Goal: Transaction & Acquisition: Purchase product/service

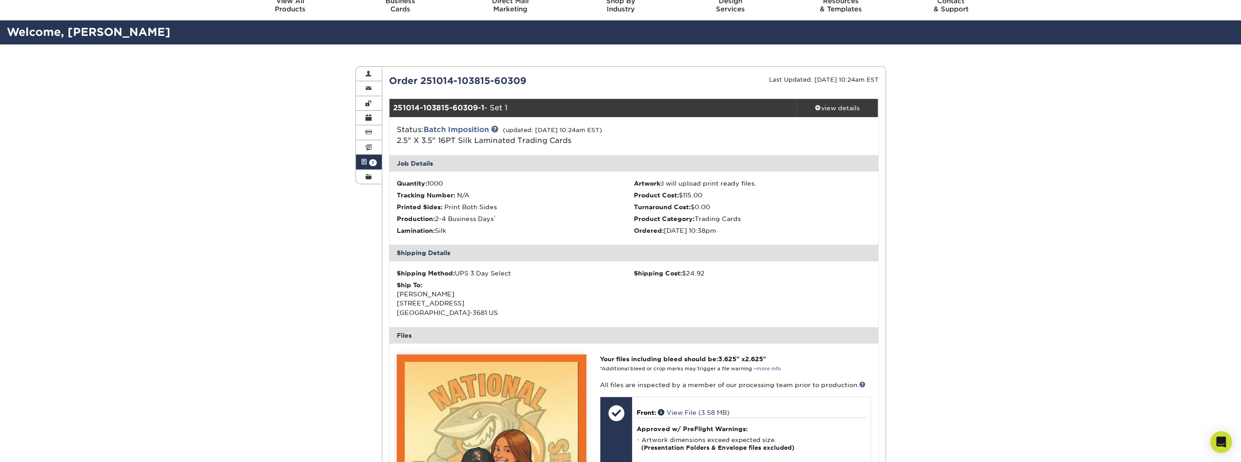
scroll to position [45, 0]
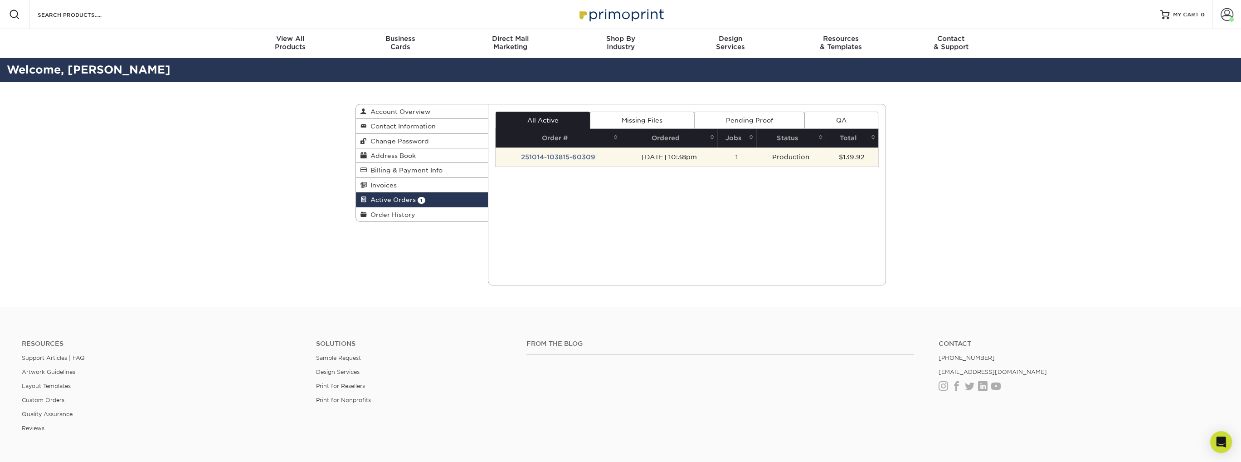
click at [559, 158] on td "251014-103815-60309" at bounding box center [558, 156] width 125 height 19
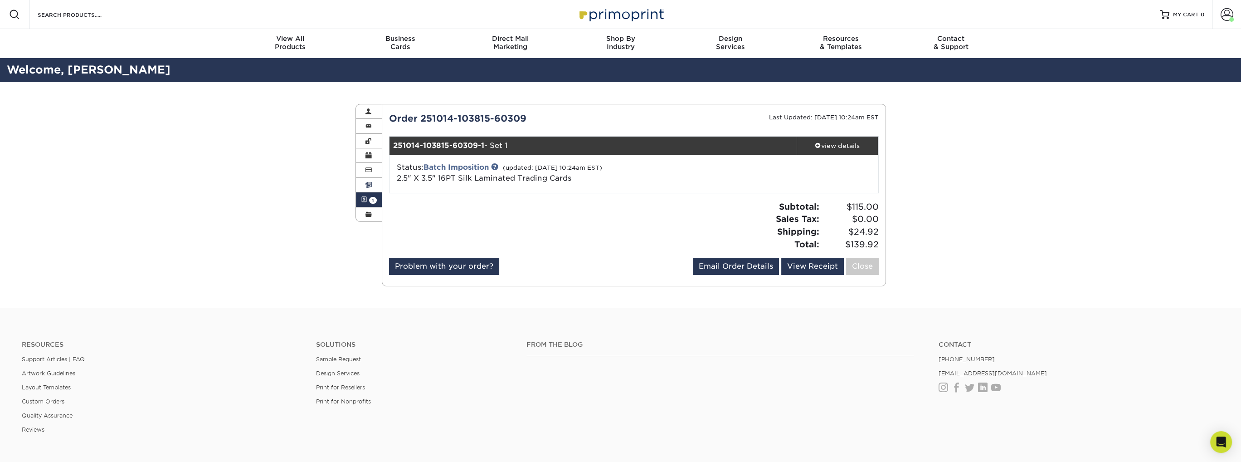
click at [370, 186] on span at bounding box center [369, 184] width 6 height 7
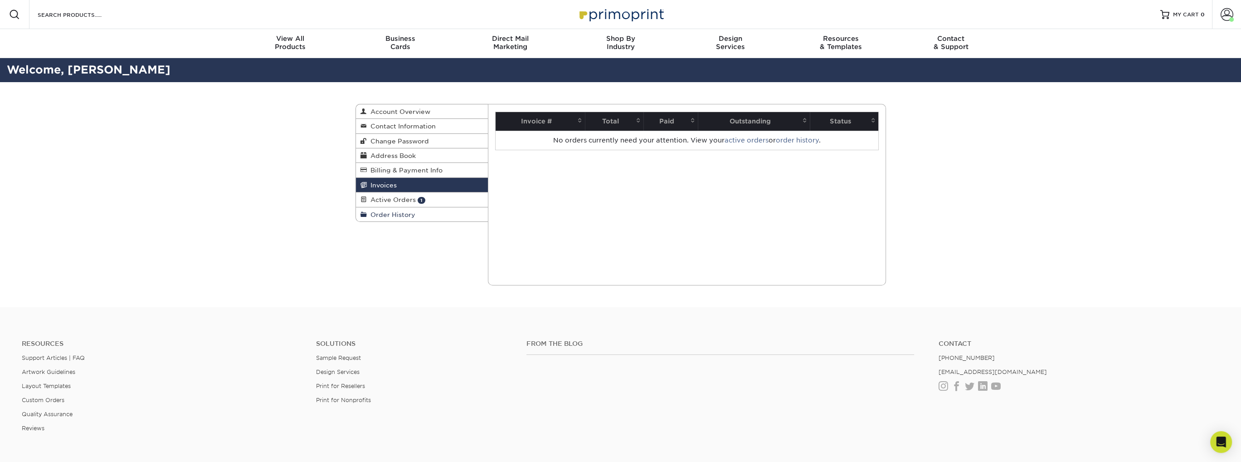
click at [386, 213] on span "Order History" at bounding box center [391, 214] width 49 height 7
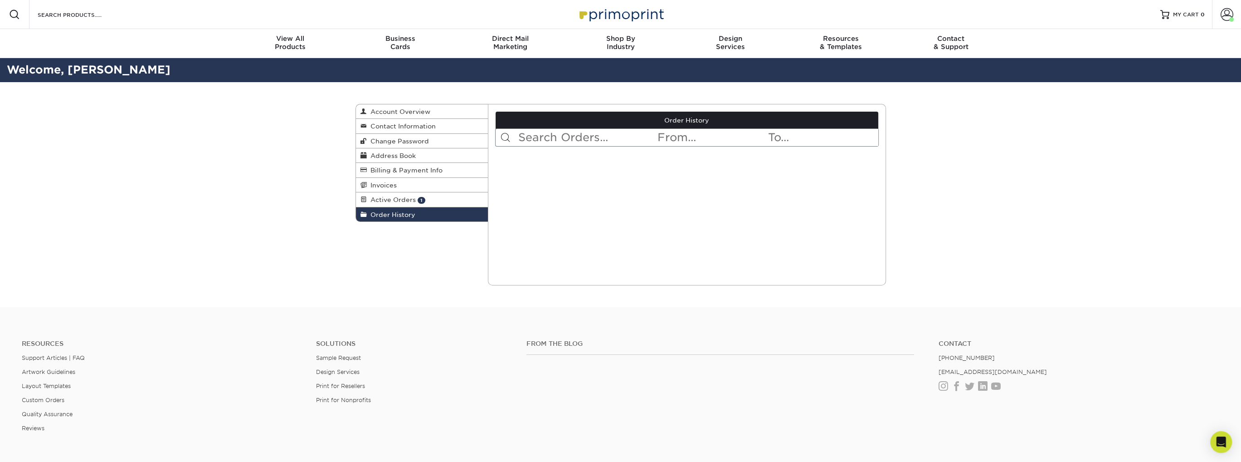
click at [574, 134] on input "text" at bounding box center [586, 137] width 139 height 17
click at [400, 202] on span "Active Orders" at bounding box center [391, 199] width 49 height 7
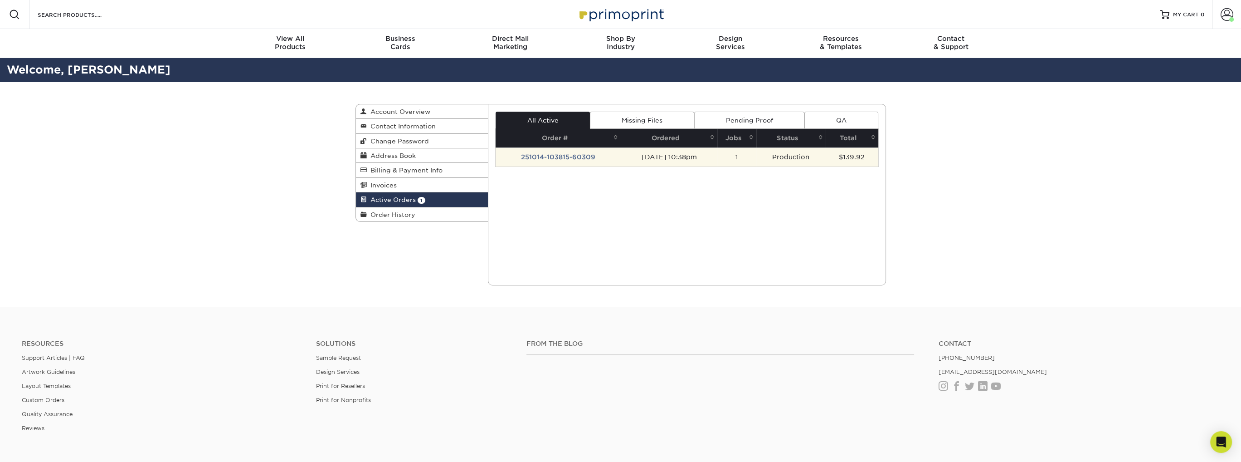
click at [575, 158] on td "251014-103815-60309" at bounding box center [558, 156] width 125 height 19
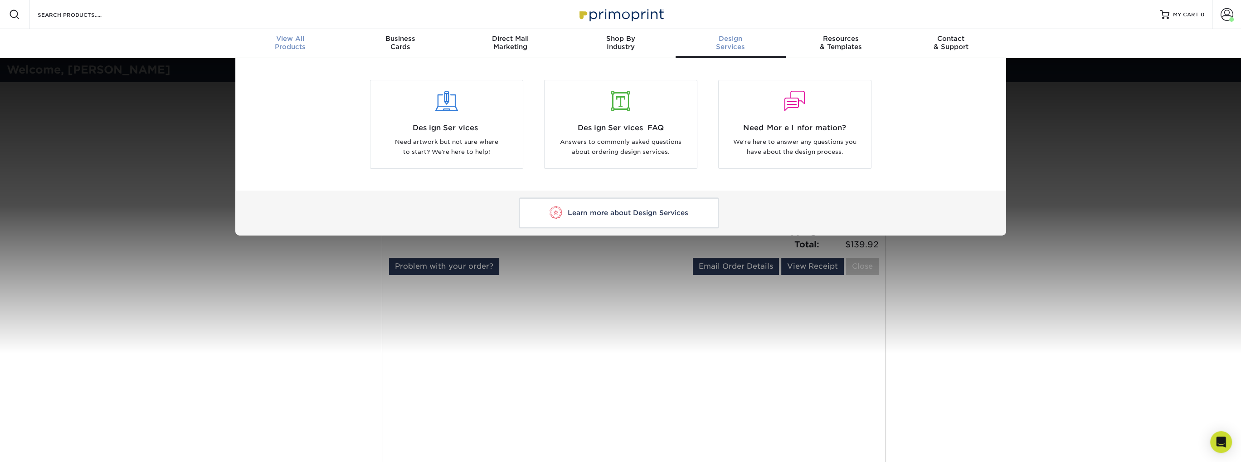
scroll to position [0, 0]
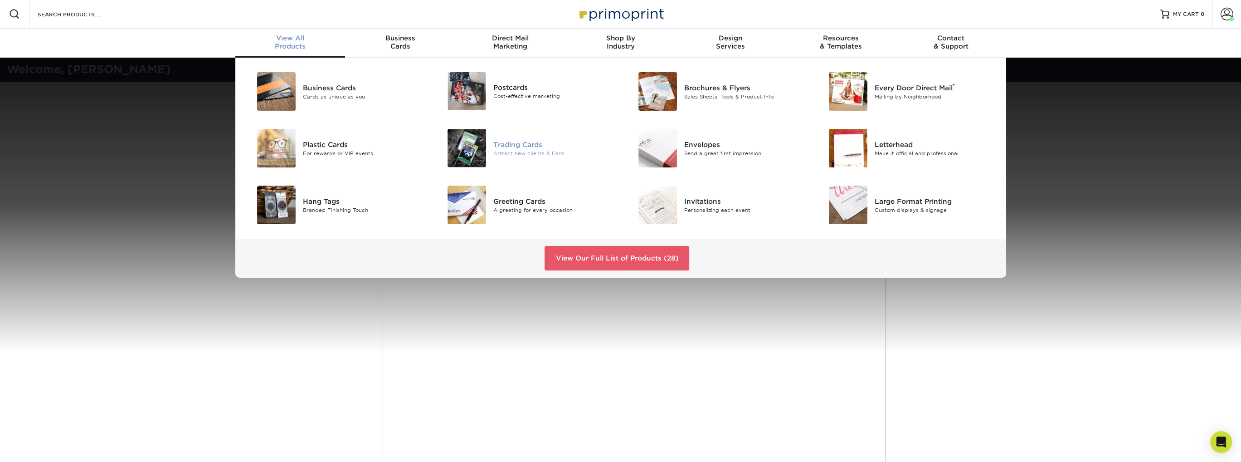
click at [530, 151] on div "Attract new clients & Fans" at bounding box center [553, 153] width 120 height 8
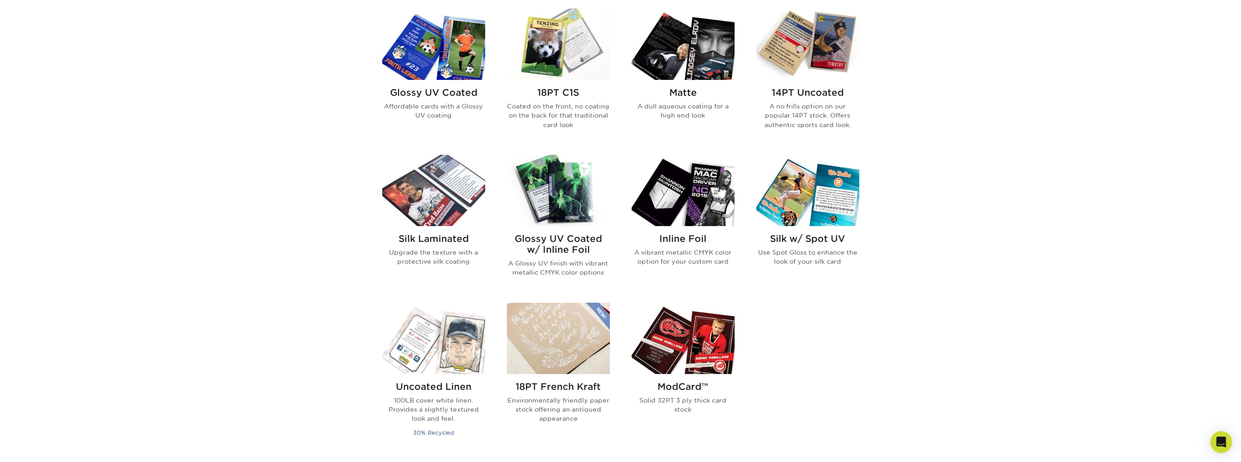
scroll to position [453, 0]
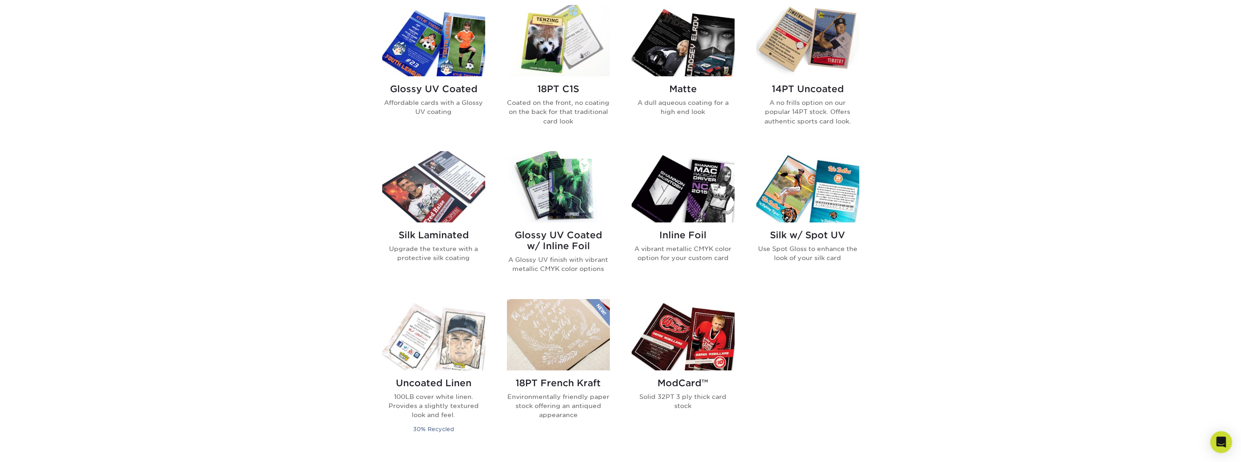
click at [414, 193] on img at bounding box center [433, 186] width 103 height 71
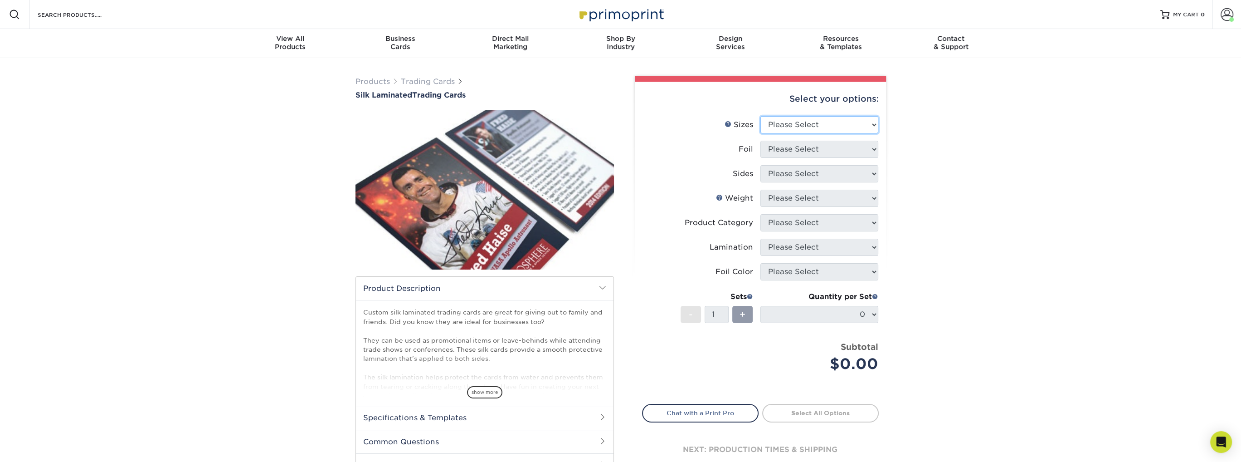
click at [820, 121] on select "Please Select 2.5" x 3.5"" at bounding box center [820, 124] width 118 height 17
select select "2.50x3.50"
click at [761, 116] on select "Please Select 2.5" x 3.5"" at bounding box center [820, 124] width 118 height 17
click at [805, 149] on select "Please Select No Yes" at bounding box center [820, 149] width 118 height 17
select select "1"
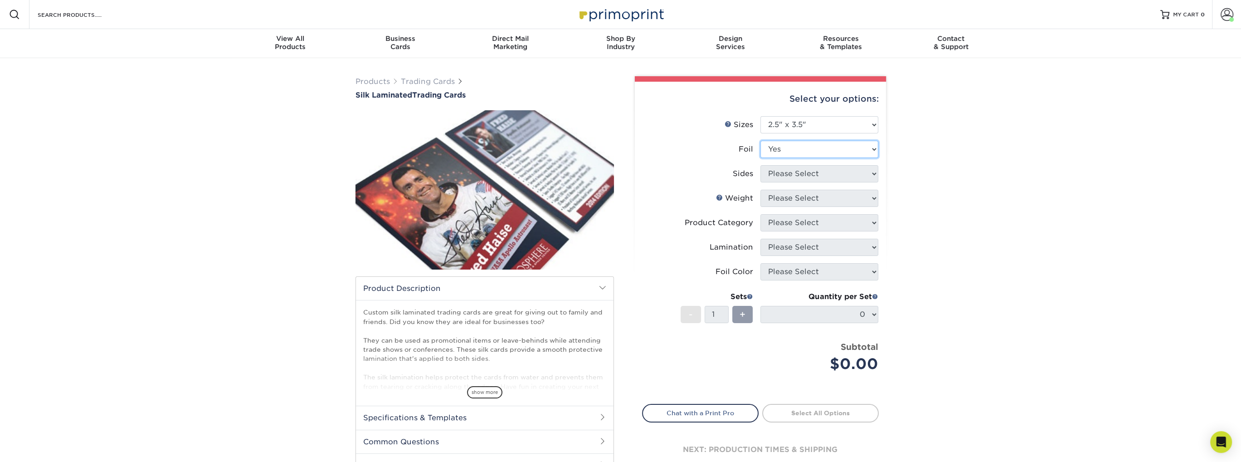
click at [761, 141] on select "Please Select No Yes" at bounding box center [820, 149] width 118 height 17
click at [796, 170] on select "Please Select Print Both Sides - Foil Both Sides Print Both Sides - Foil Front …" at bounding box center [820, 173] width 118 height 17
select select "e9e9dfb3-fba1-4d60-972c-fd9ca5904d33"
click at [761, 165] on select "Please Select Print Both Sides - Foil Both Sides Print Both Sides - Foil Front …" at bounding box center [820, 173] width 118 height 17
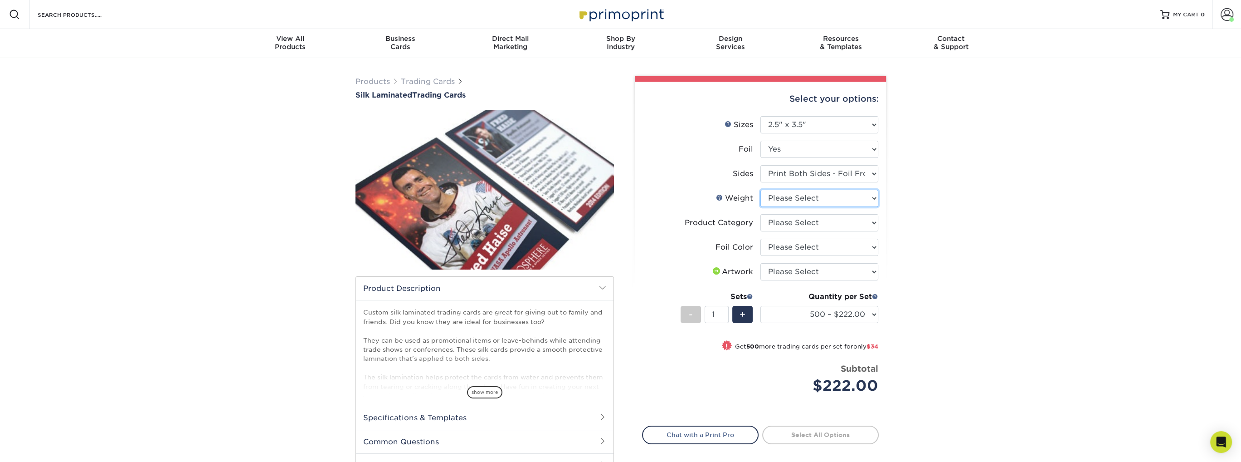
click at [818, 195] on select "Please Select 16PT" at bounding box center [820, 198] width 118 height 17
select select "16PT"
click at [761, 190] on select "Please Select 16PT" at bounding box center [820, 198] width 118 height 17
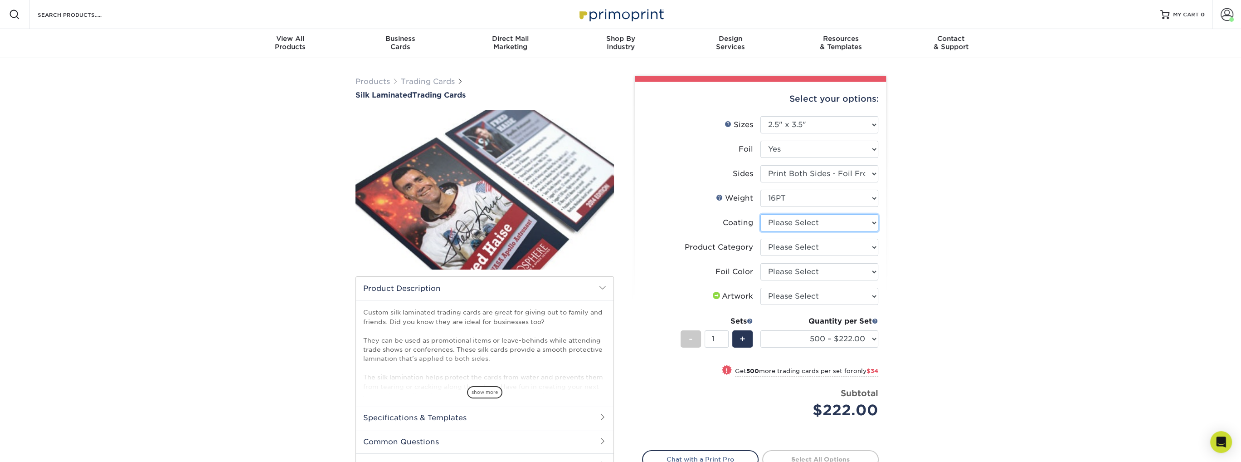
click at [812, 223] on select at bounding box center [820, 222] width 118 height 17
select select "3e7618de-abca-4bda-9f97-8b9129e913d8"
click at [761, 214] on select at bounding box center [820, 222] width 118 height 17
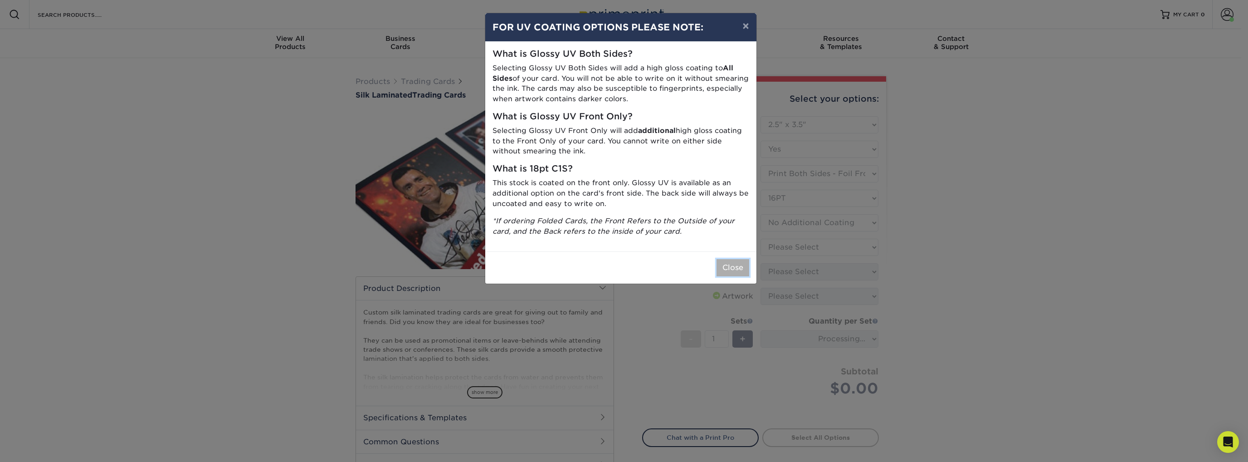
click at [732, 268] on button "Close" at bounding box center [733, 267] width 33 height 17
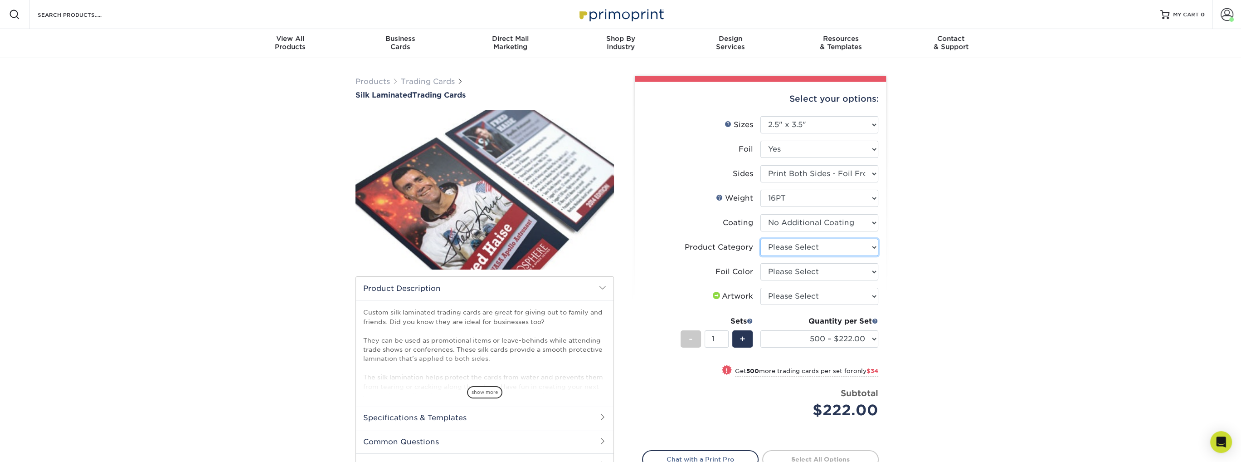
click at [806, 245] on select "Please Select Trading Cards" at bounding box center [820, 247] width 118 height 17
select select "c2f9bce9-36c2-409d-b101-c29d9d031e18"
click at [761, 239] on select "Please Select Trading Cards" at bounding box center [820, 247] width 118 height 17
click at [796, 273] on select "Please Select Silver Foil Rose Gold Foil Red Foil Gold Foil Copper Foil Blue Fo…" at bounding box center [820, 271] width 118 height 17
select select "a834dd52-fe06-4ed6-9a86-5bd3c2d02515"
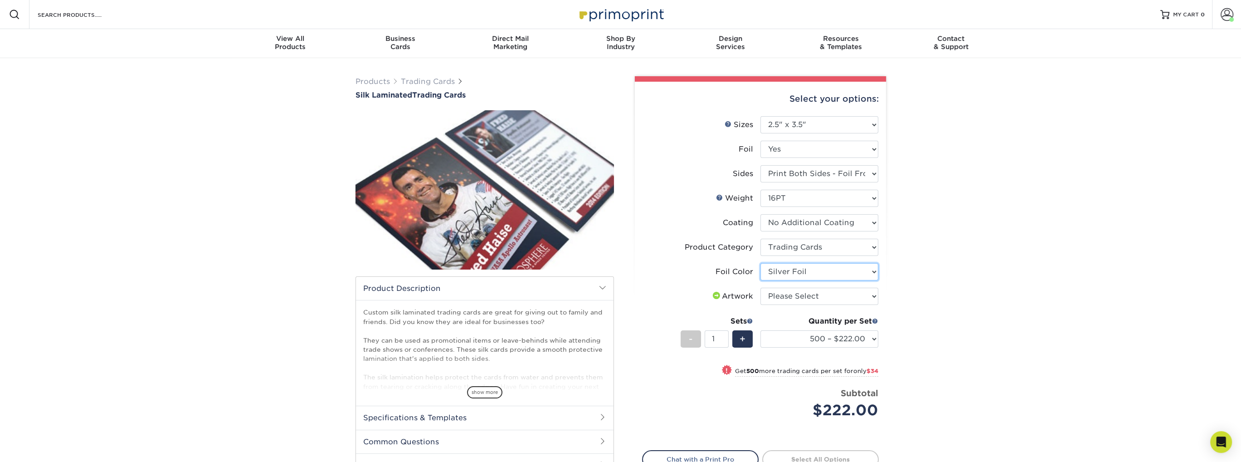
click at [761, 263] on select "Please Select Silver Foil Rose Gold Foil Red Foil Gold Foil Copper Foil Blue Fo…" at bounding box center [820, 271] width 118 height 17
click at [825, 297] on select "Please Select I will upload files I need a design - $100" at bounding box center [820, 296] width 118 height 17
select select "upload"
click at [761, 288] on select "Please Select I will upload files I need a design - $100" at bounding box center [820, 296] width 118 height 17
click at [816, 348] on div "Quantity per Set 500 – $222.00 1000 – $256.00 2500 – $598.00 5000 – $1135.00 (P…" at bounding box center [820, 337] width 118 height 42
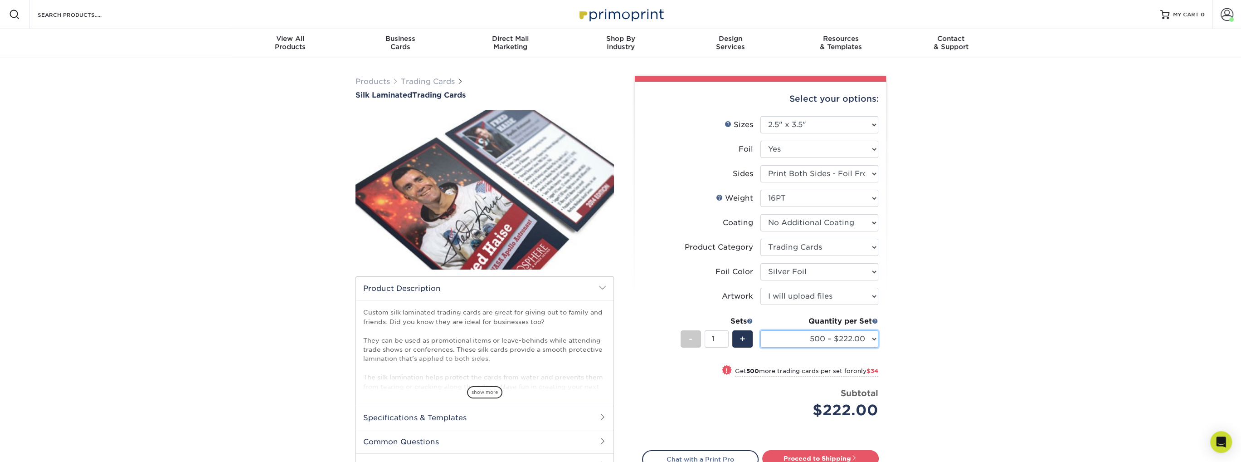
click at [818, 341] on select "500 – $222.00 1000 – $256.00 2500 – $598.00 5000 – $1135.00" at bounding box center [820, 338] width 118 height 17
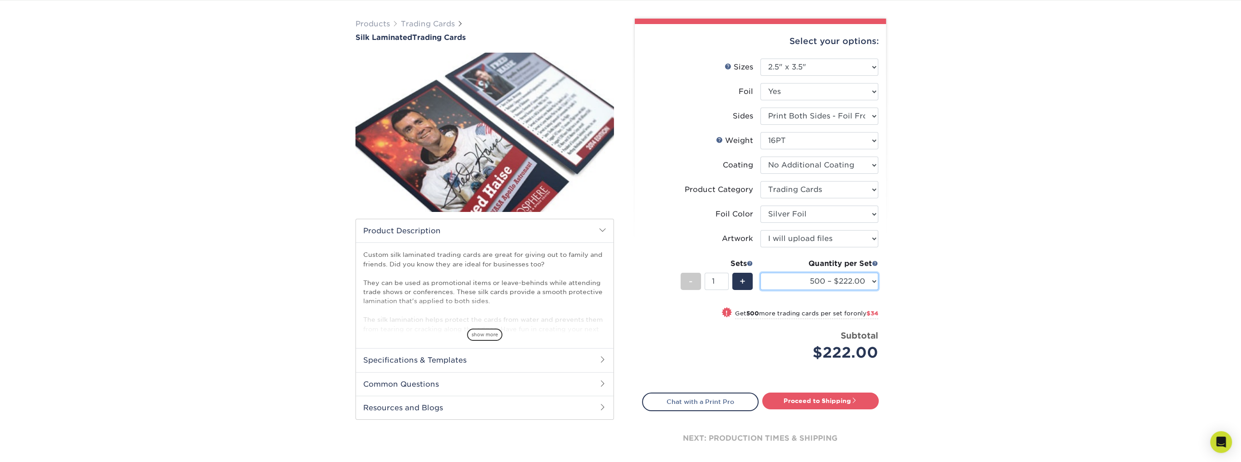
scroll to position [45, 0]
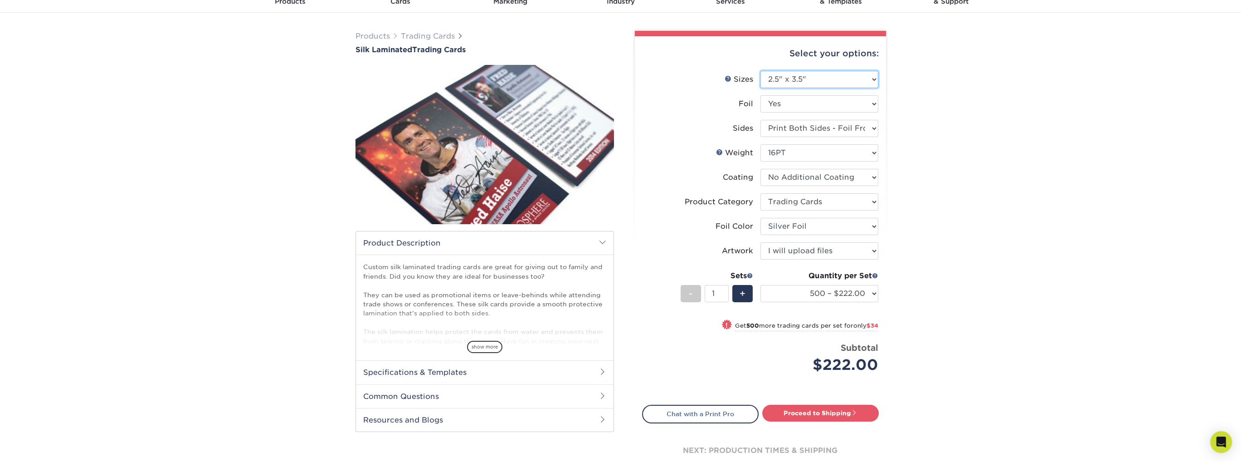
click at [814, 80] on select "Please Select 2.5" x 3.5"" at bounding box center [820, 79] width 118 height 17
click at [814, 100] on select "Please Select No Yes" at bounding box center [820, 103] width 118 height 17
click at [809, 131] on select "Please Select Print Both Sides - Foil Both Sides Print Both Sides - Foil Front …" at bounding box center [820, 128] width 118 height 17
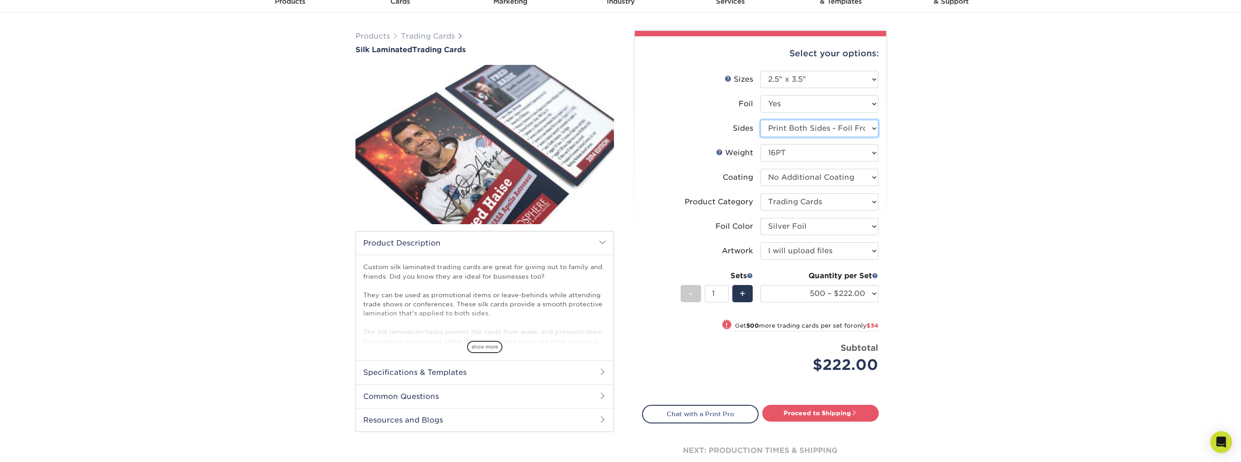
click at [809, 131] on select "Please Select Print Both Sides - Foil Both Sides Print Both Sides - Foil Front …" at bounding box center [820, 128] width 118 height 17
click at [810, 158] on select "Please Select 16PT" at bounding box center [820, 152] width 118 height 17
click at [809, 175] on select at bounding box center [820, 177] width 118 height 17
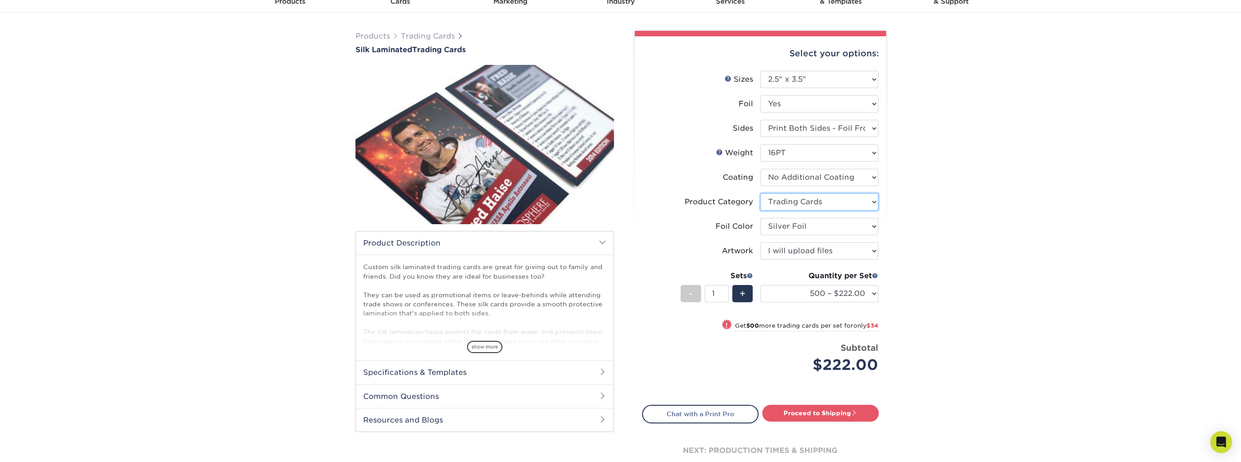
click at [804, 204] on select "Please Select Trading Cards" at bounding box center [820, 201] width 118 height 17
click at [805, 221] on select "Please Select Silver Foil Rose Gold Foil Red Foil Gold Foil Copper Foil Blue Fo…" at bounding box center [820, 226] width 118 height 17
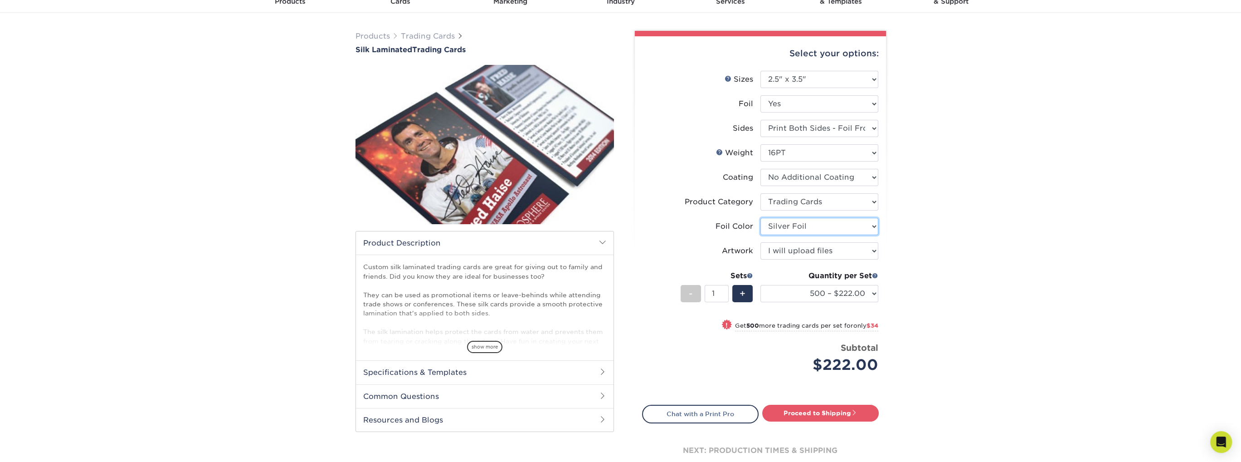
click at [805, 221] on select "Please Select Silver Foil Rose Gold Foil Red Foil Gold Foil Copper Foil Blue Fo…" at bounding box center [820, 226] width 118 height 17
click at [813, 127] on select "Please Select Print Both Sides - Foil Both Sides Print Both Sides - Foil Front …" at bounding box center [820, 128] width 118 height 17
click at [811, 114] on li "Foil Please Select No Yes" at bounding box center [761, 107] width 236 height 24
click at [815, 106] on select "Please Select No Yes" at bounding box center [820, 103] width 118 height 17
select select "0"
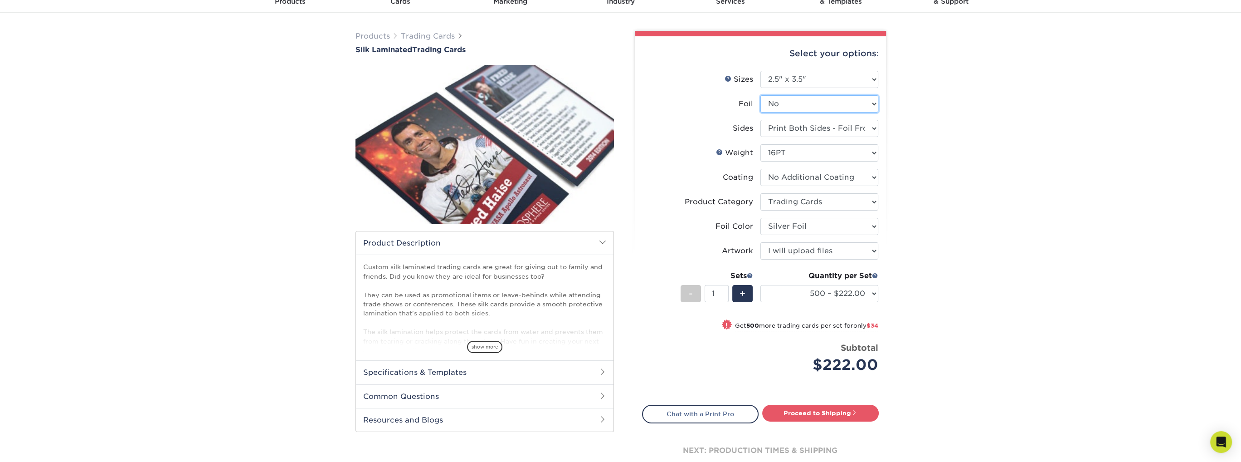
click at [761, 95] on select "Please Select No Yes" at bounding box center [820, 103] width 118 height 17
select select "-1"
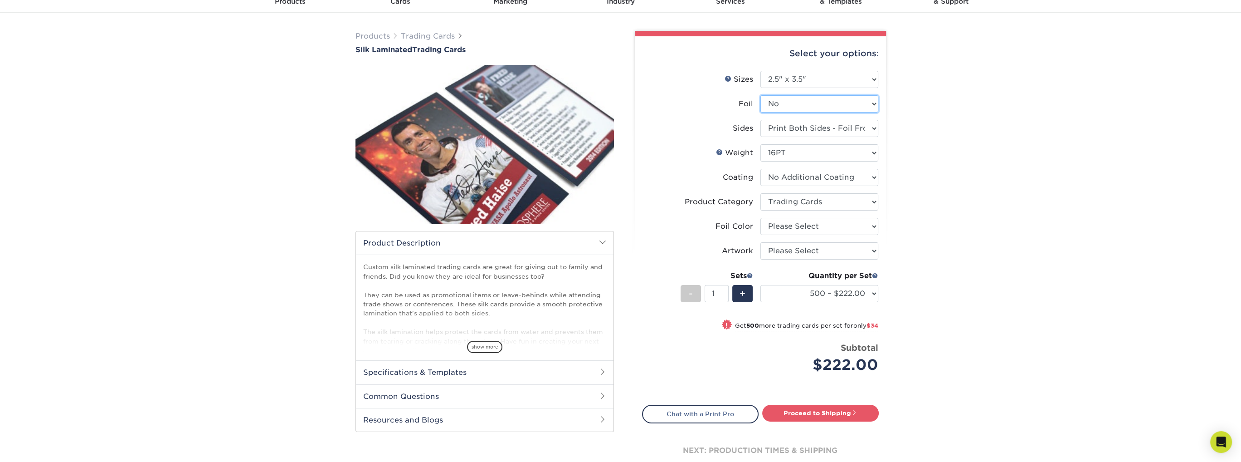
select select "-1"
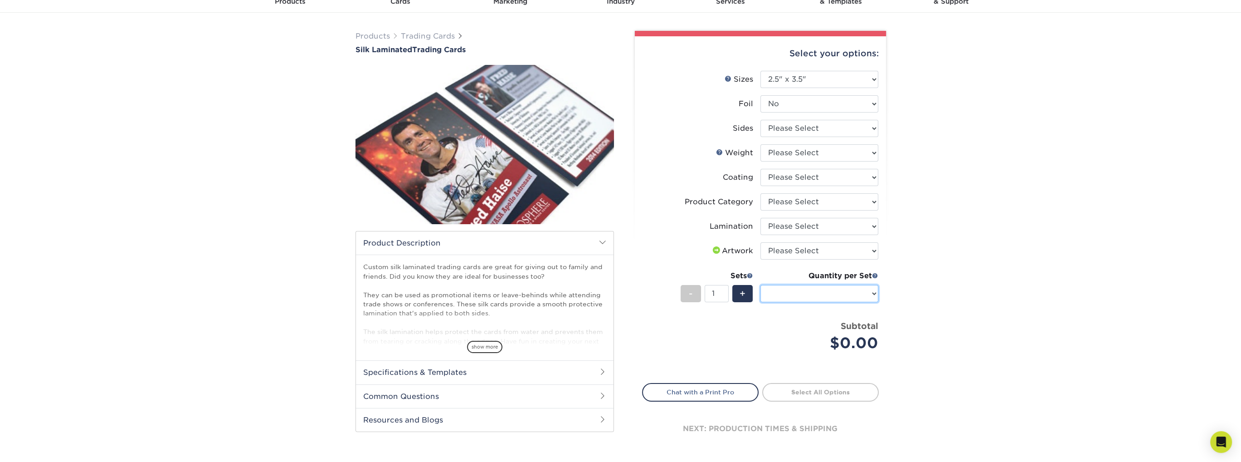
click at [823, 296] on select "Sizes Help Sizes" at bounding box center [820, 293] width 118 height 17
click at [830, 129] on select "Please Select Print Both Sides Print Front Only" at bounding box center [820, 128] width 118 height 17
select select "13abbda7-1d64-4f25-8bb2-c179b224825d"
click at [761, 120] on select "Please Select Print Both Sides Print Front Only" at bounding box center [820, 128] width 118 height 17
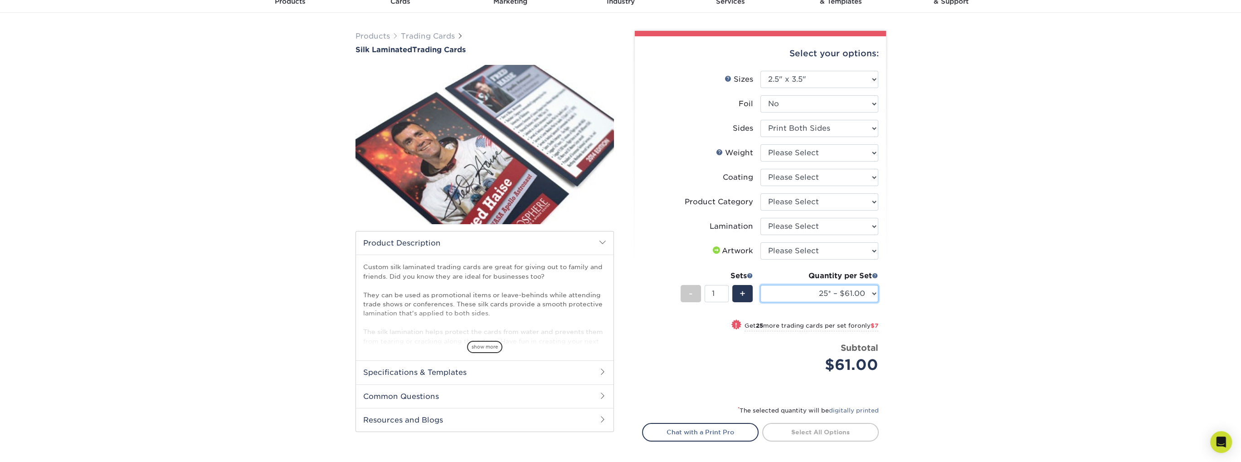
click at [815, 296] on select "25* – $61.00 50* – $68.00 75* – $74.00 100* – $81.00 250* – $88.00 500 – $98.00…" at bounding box center [820, 293] width 118 height 17
click at [831, 131] on select "Please Select Print Both Sides Print Front Only" at bounding box center [820, 128] width 118 height 17
click at [761, 120] on select "Please Select Print Both Sides Print Front Only" at bounding box center [820, 128] width 118 height 17
click at [825, 153] on select "Please Select 16PT" at bounding box center [820, 152] width 118 height 17
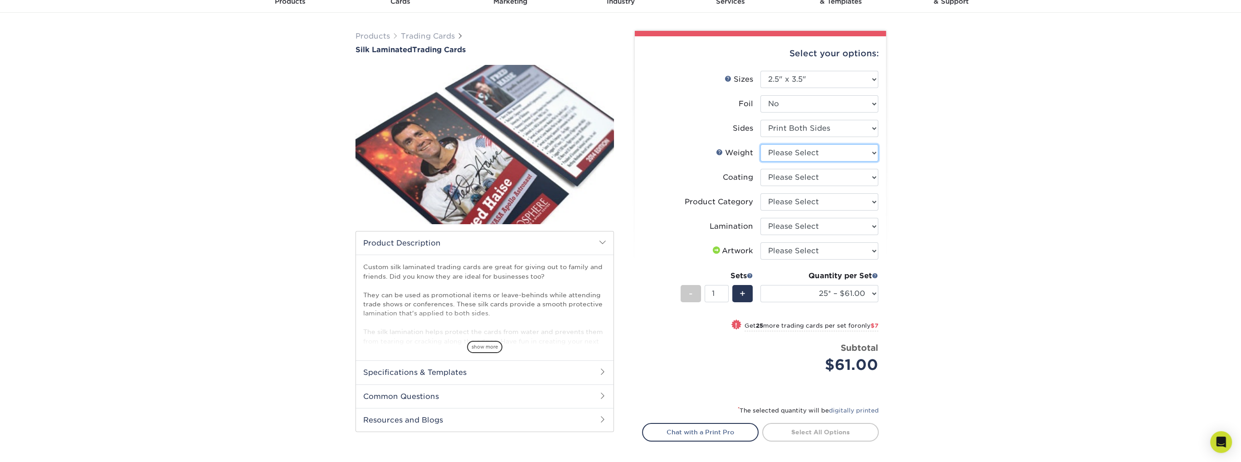
select select "16PT"
click at [761, 144] on select "Please Select 16PT" at bounding box center [820, 152] width 118 height 17
click at [825, 179] on select at bounding box center [820, 177] width 118 height 17
select select "3e7618de-abca-4bda-9f97-8b9129e913d8"
click at [761, 169] on select at bounding box center [820, 177] width 118 height 17
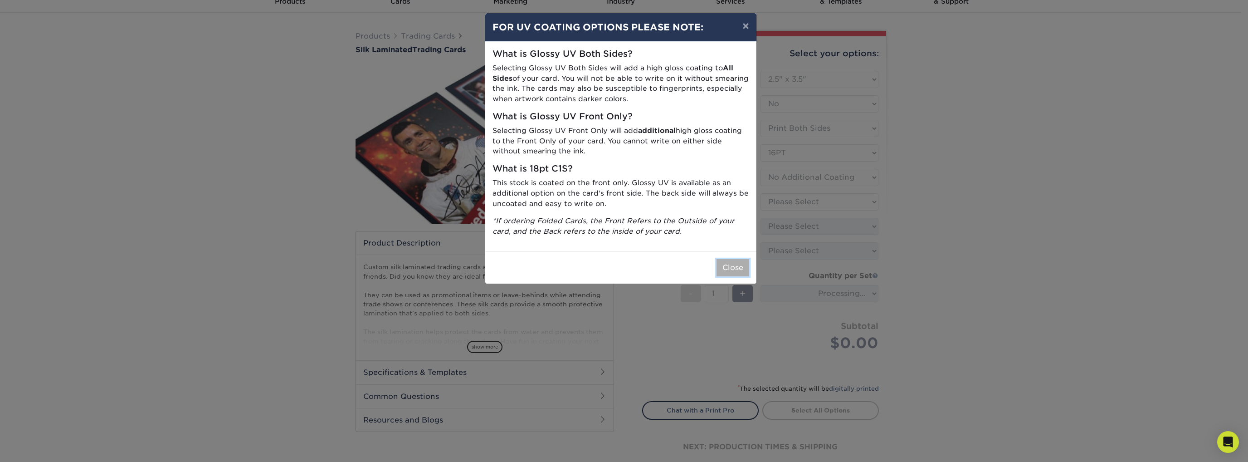
click at [735, 271] on button "Close" at bounding box center [733, 267] width 33 height 17
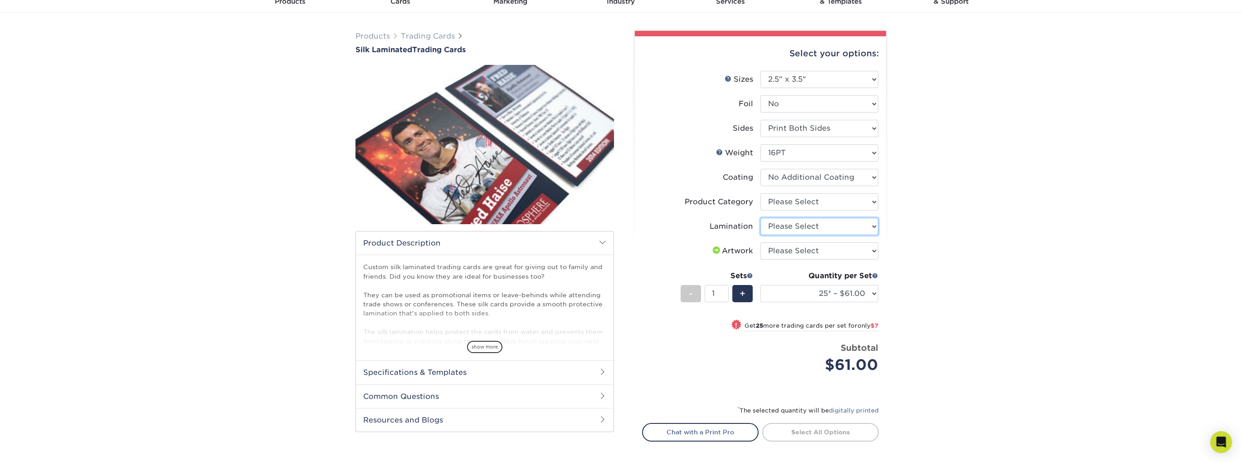
click at [794, 227] on select "Please Select Silk" at bounding box center [820, 226] width 118 height 17
click at [794, 262] on li "Artwork Please Select I will upload files I need a design - $100" at bounding box center [761, 254] width 236 height 24
click at [796, 229] on select "Please Select Silk" at bounding box center [820, 226] width 118 height 17
click at [761, 218] on select "Please Select Silk" at bounding box center [820, 226] width 118 height 17
click at [798, 249] on select "Please Select I will upload files I need a design - $100" at bounding box center [820, 250] width 118 height 17
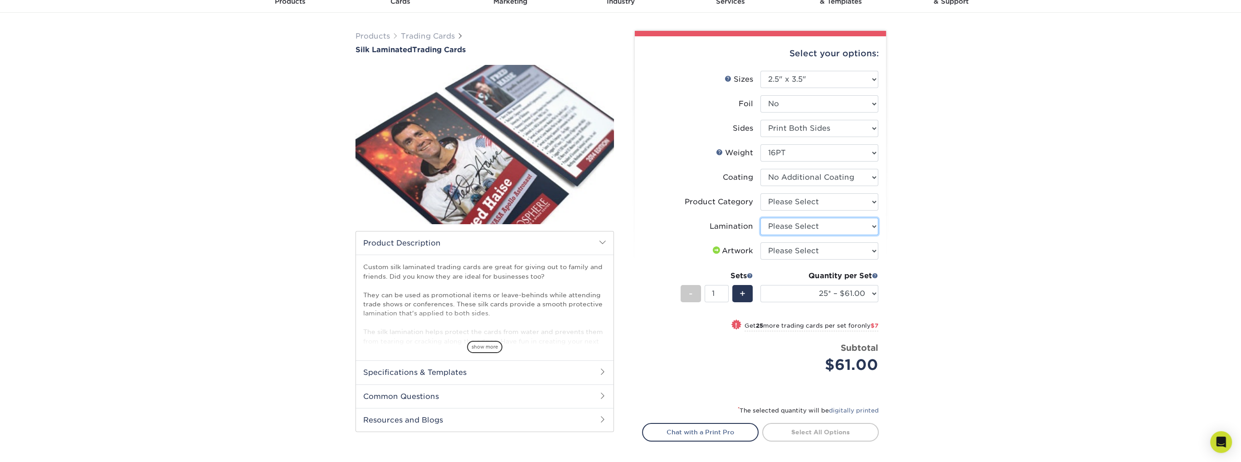
click at [797, 225] on select "Please Select Silk" at bounding box center [820, 226] width 118 height 17
select select "ccacb42f-45f7-42d3-bbd3-7c8421cf37f0"
click at [761, 218] on select "Please Select Silk" at bounding box center [820, 226] width 118 height 17
click at [802, 246] on select "Please Select I will upload files I need a design - $100" at bounding box center [820, 250] width 118 height 17
select select "upload"
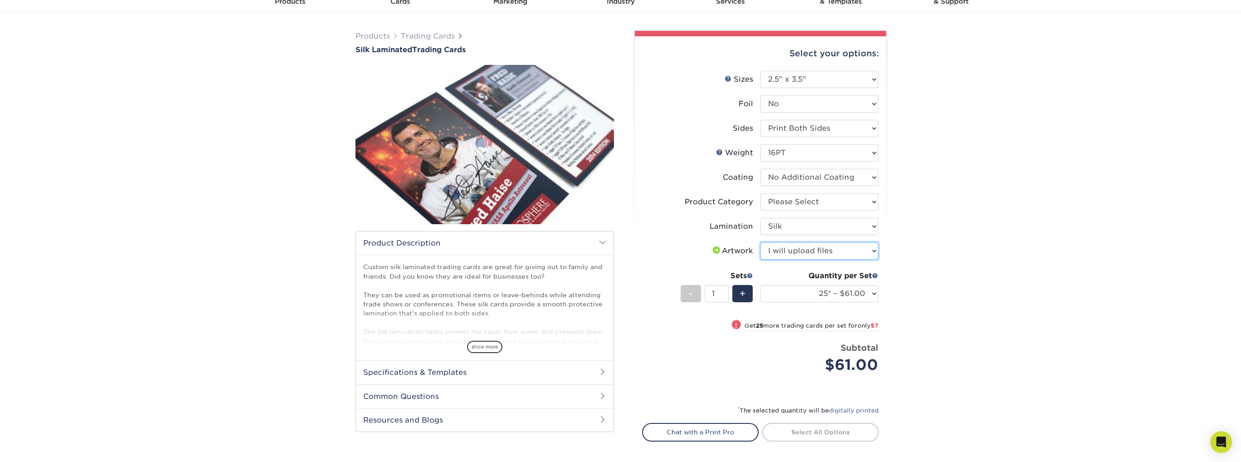
click at [761, 242] on select "Please Select I will upload files I need a design - $100" at bounding box center [820, 250] width 118 height 17
click at [808, 424] on link "Proceed to Shipping" at bounding box center [820, 431] width 117 height 16
type input "Set 1"
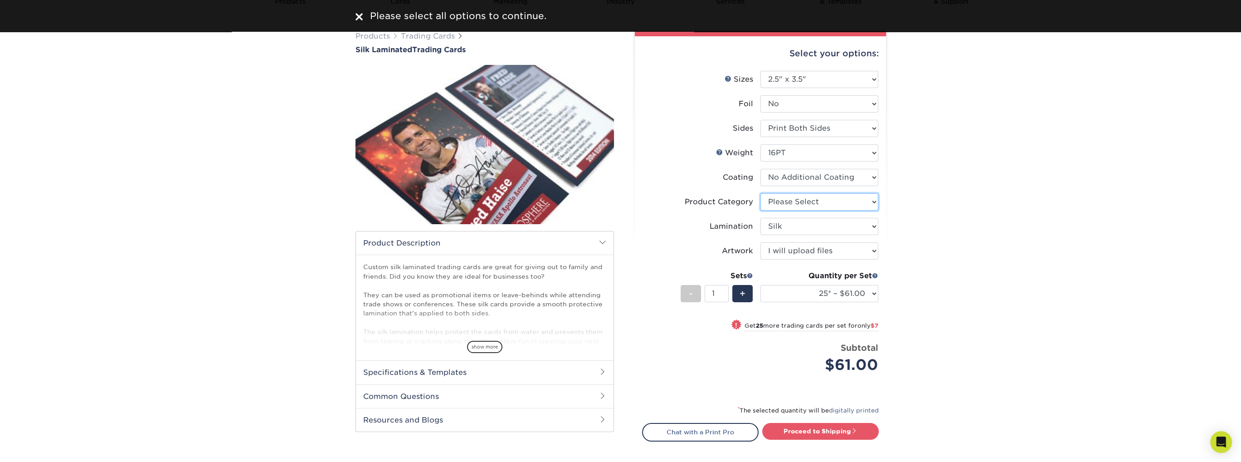
drag, startPoint x: 814, startPoint y: 195, endPoint x: 814, endPoint y: 202, distance: 7.7
click at [814, 195] on select "Please Select Trading Cards" at bounding box center [820, 201] width 118 height 17
select select "c2f9bce9-36c2-409d-b101-c29d9d031e18"
click at [761, 193] on select "Please Select Trading Cards" at bounding box center [820, 201] width 118 height 17
click at [804, 437] on link "Proceed to Shipping" at bounding box center [820, 431] width 117 height 16
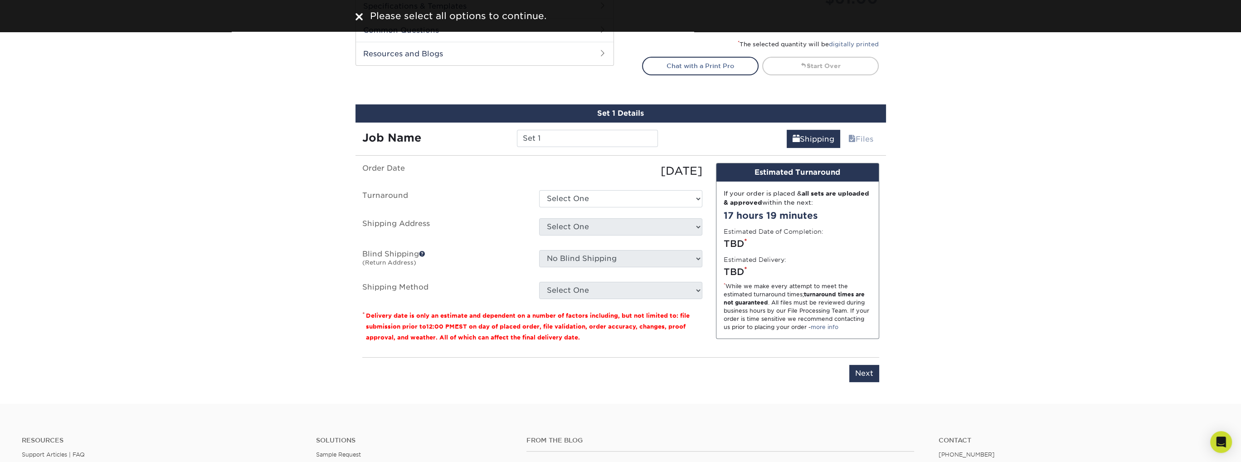
scroll to position [401, 0]
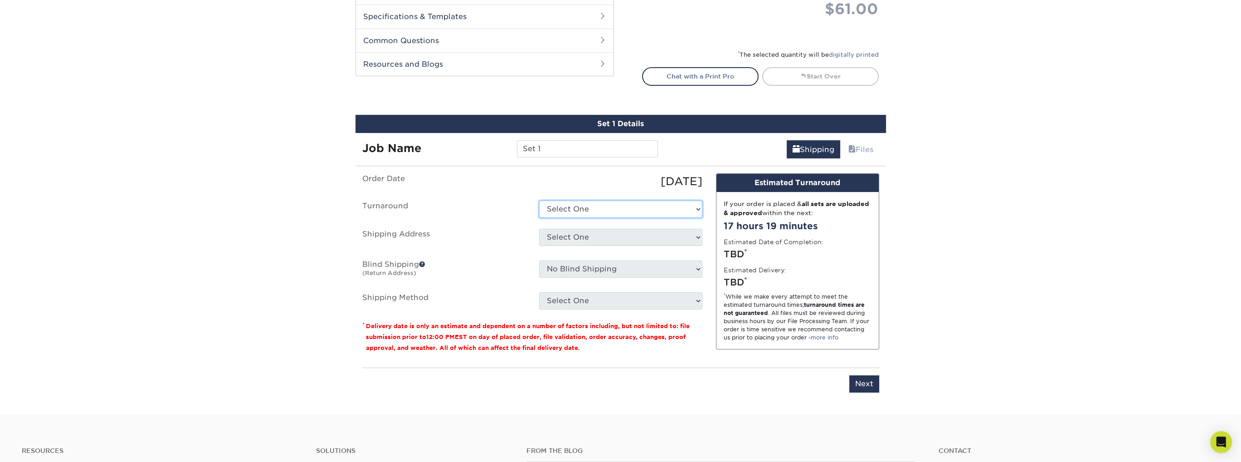
click at [638, 205] on select "Select One 2-4 Business Days 2 Day Next Business Day" at bounding box center [620, 208] width 163 height 17
select select "c807955e-635c-4042-aa19-e69bb56d90bb"
click at [539, 200] on select "Select One 2-4 Business Days 2 Day Next Business Day" at bounding box center [620, 208] width 163 height 17
click at [621, 233] on select "Select One Cards + Add New Address" at bounding box center [620, 237] width 163 height 17
select select "286942"
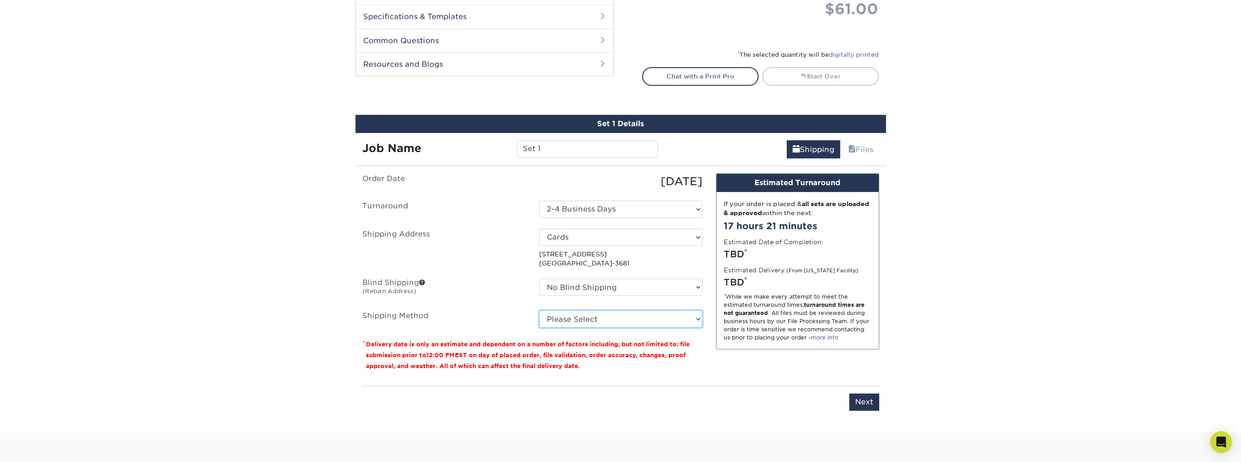
click at [622, 310] on select "Please Select 3 Day Shipping Service (+$21.74) 2 Day Air Shipping (+$22.75) Gro…" at bounding box center [620, 318] width 163 height 17
click at [568, 316] on select "Please Select 3 Day Shipping Service (+$21.74) 2 Day Air Shipping (+$22.75) Gro…" at bounding box center [620, 318] width 163 height 17
click at [577, 324] on select "Please Select 3 Day Shipping Service (+$21.74) 2 Day Air Shipping (+$22.75) Gro…" at bounding box center [620, 318] width 163 height 17
click at [583, 317] on select "Please Select 3 Day Shipping Service (+$21.74) 2 Day Air Shipping (+$22.75) Gro…" at bounding box center [620, 318] width 163 height 17
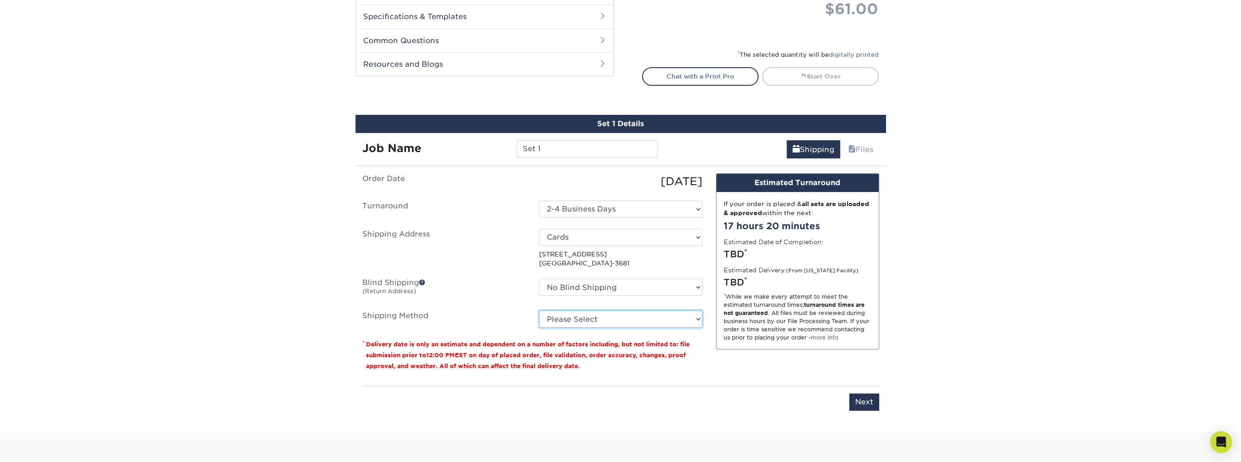
select select "12"
click at [539, 310] on select "Please Select 3 Day Shipping Service (+$21.74) 2 Day Air Shipping (+$22.75) Gro…" at bounding box center [620, 318] width 163 height 17
click at [619, 322] on select "Please Select 3 Day Shipping Service (+$21.74) 2 Day Air Shipping (+$22.75) Gro…" at bounding box center [620, 318] width 163 height 17
click at [617, 323] on select "Please Select 3 Day Shipping Service (+$21.74) 2 Day Air Shipping (+$22.75) Gro…" at bounding box center [620, 318] width 163 height 17
click at [876, 399] on input "Next" at bounding box center [864, 401] width 30 height 17
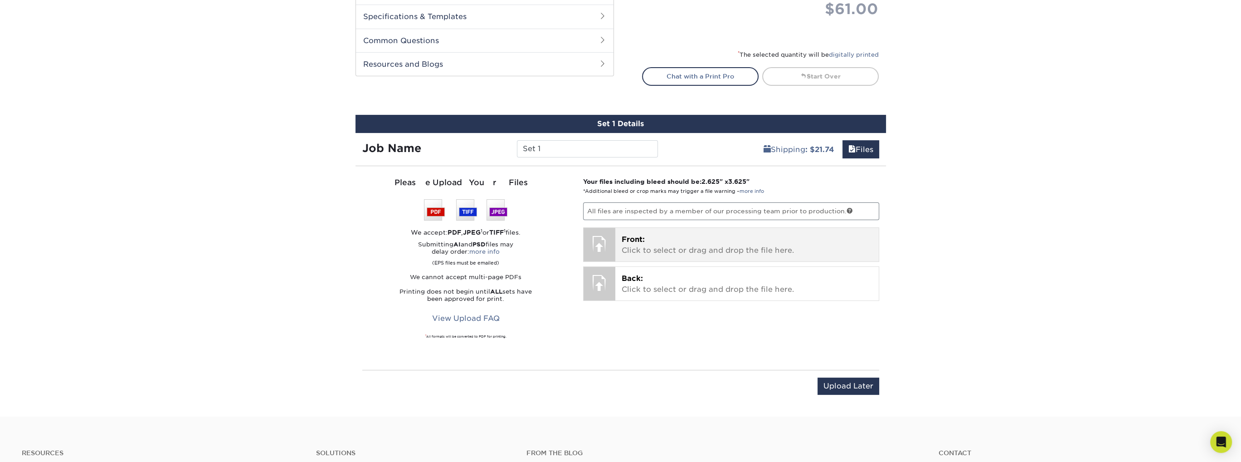
click at [606, 244] on div at bounding box center [600, 244] width 32 height 32
click at [642, 245] on p "Front: Click to select or drag and drop the file here." at bounding box center [747, 245] width 251 height 22
click at [648, 254] on div "Front: Click to select or drag and drop the file here. Choose file" at bounding box center [746, 245] width 263 height 34
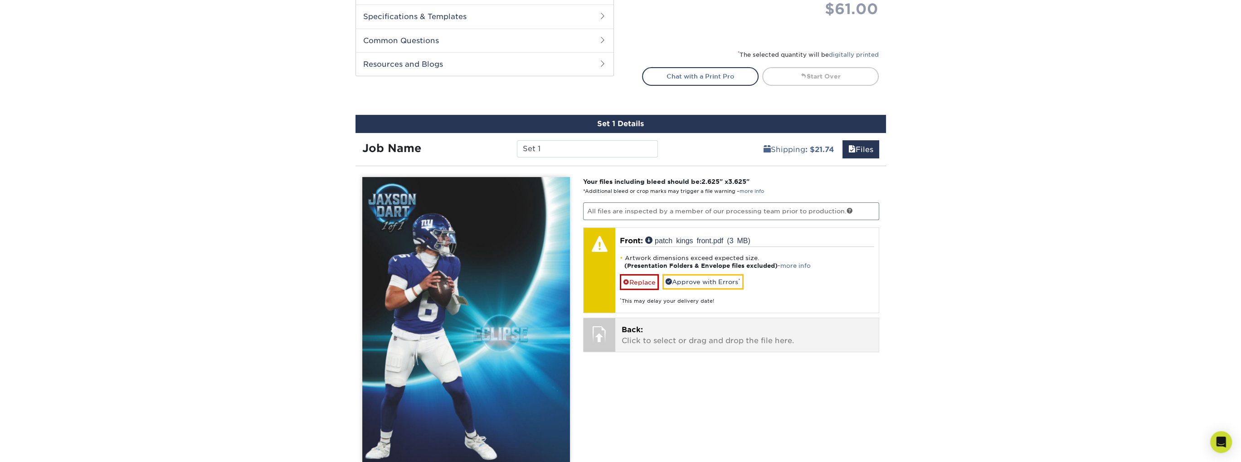
click at [602, 327] on div at bounding box center [600, 334] width 32 height 32
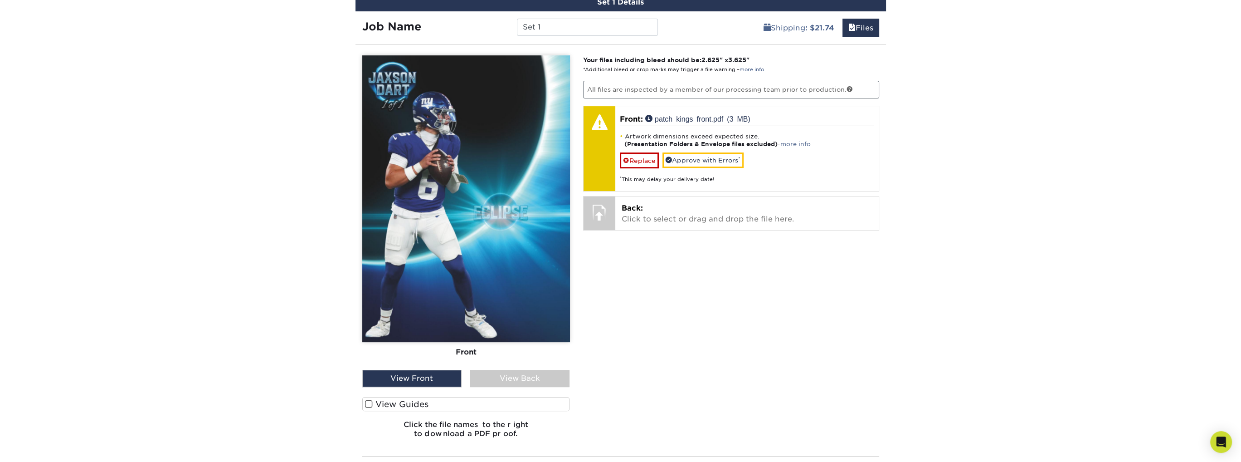
scroll to position [537, 0]
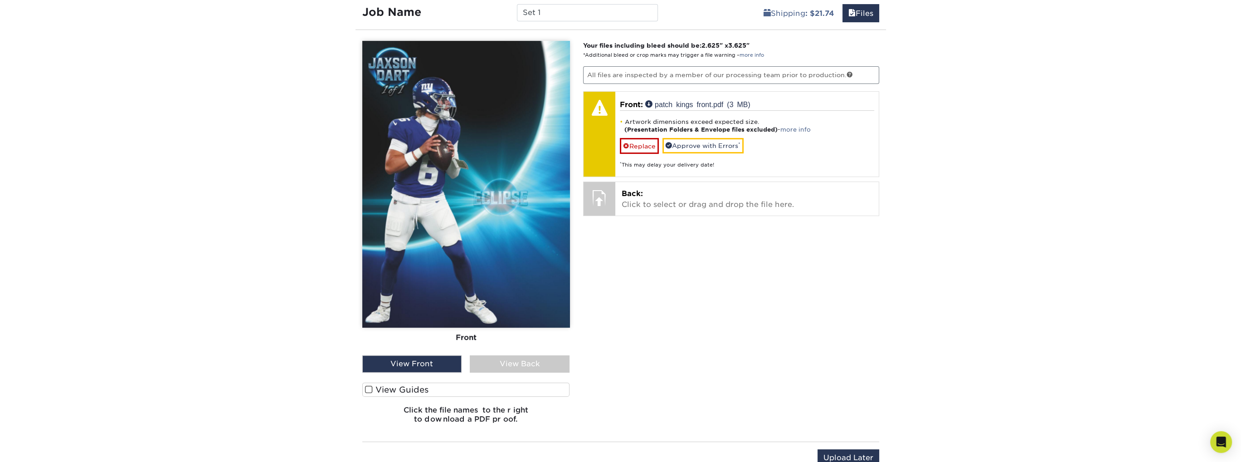
click at [375, 387] on label "View Guides" at bounding box center [466, 389] width 208 height 14
click at [0, 0] on input "View Guides" at bounding box center [0, 0] width 0 height 0
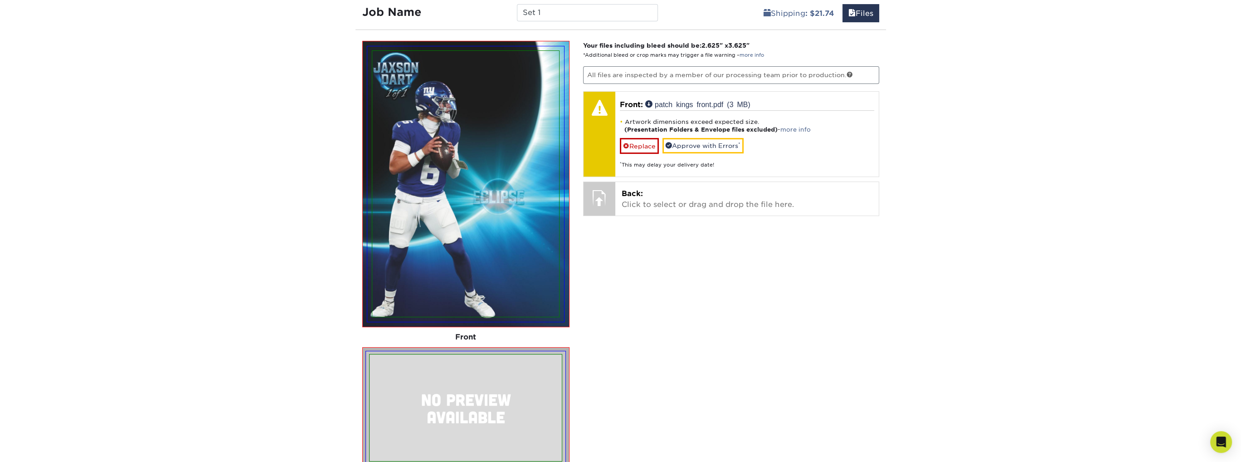
click at [374, 387] on img at bounding box center [466, 407] width 192 height 107
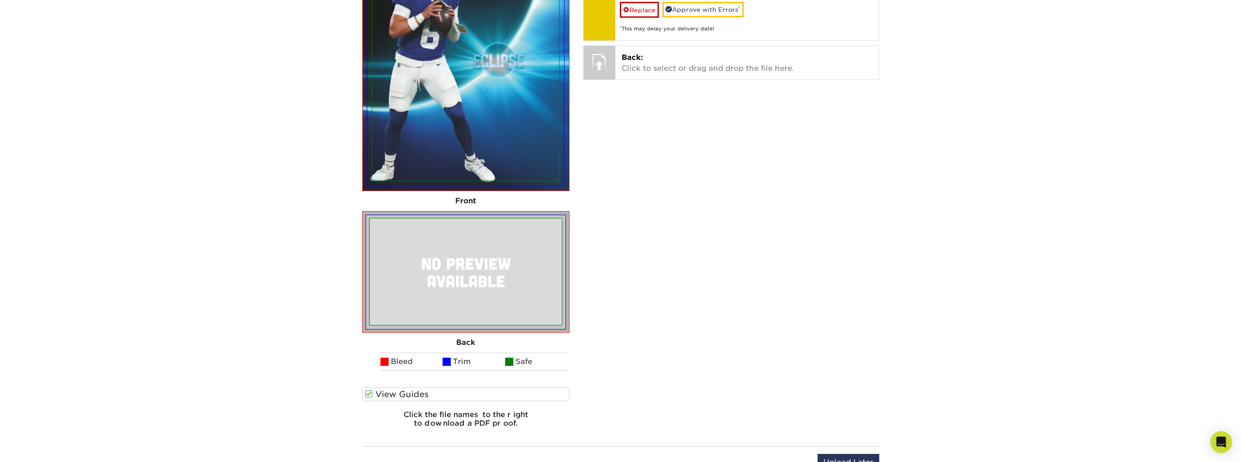
click at [369, 390] on span at bounding box center [369, 394] width 8 height 9
click at [0, 0] on input "View Guides" at bounding box center [0, 0] width 0 height 0
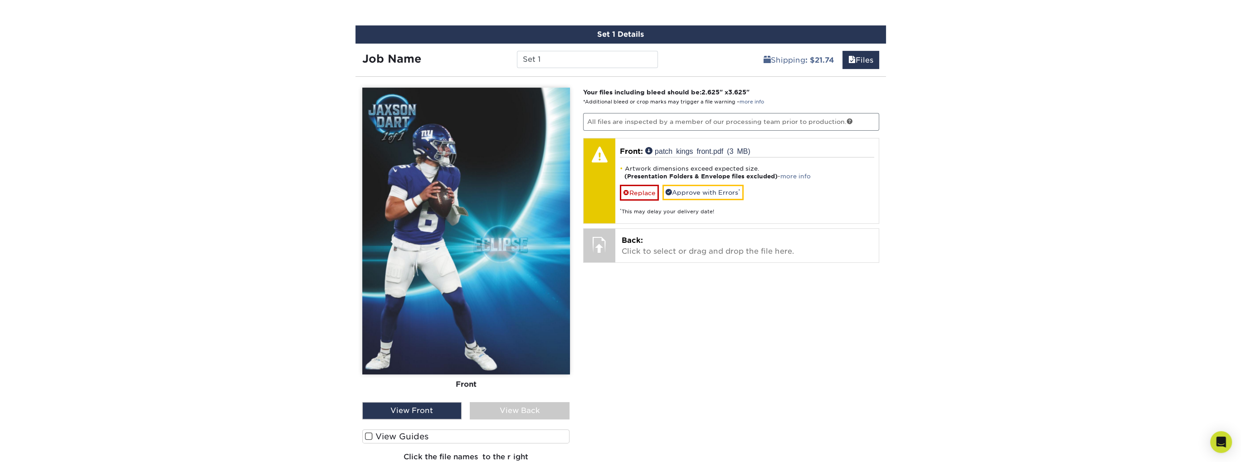
scroll to position [488, 0]
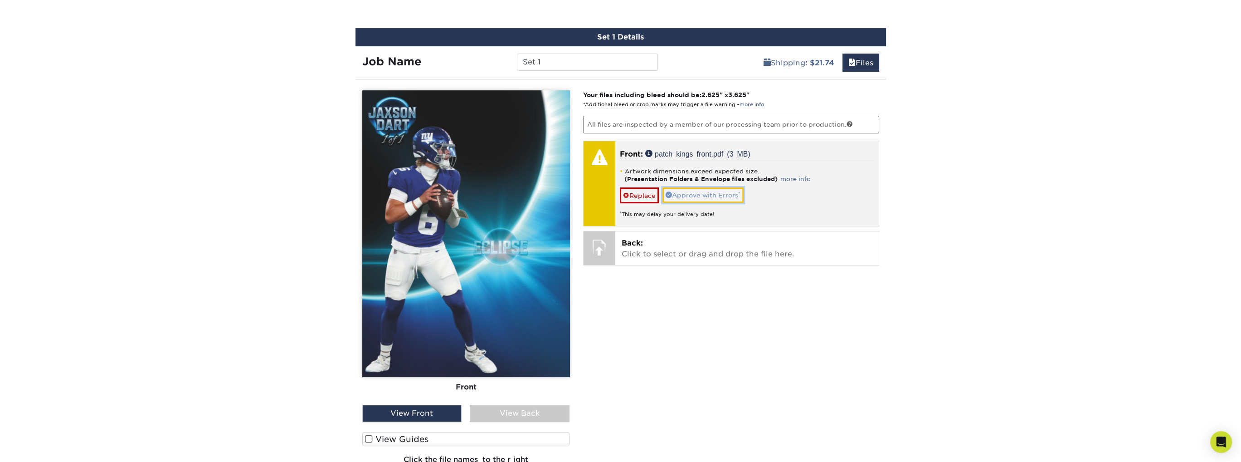
click at [689, 191] on link "Approve with Errors *" at bounding box center [703, 194] width 81 height 15
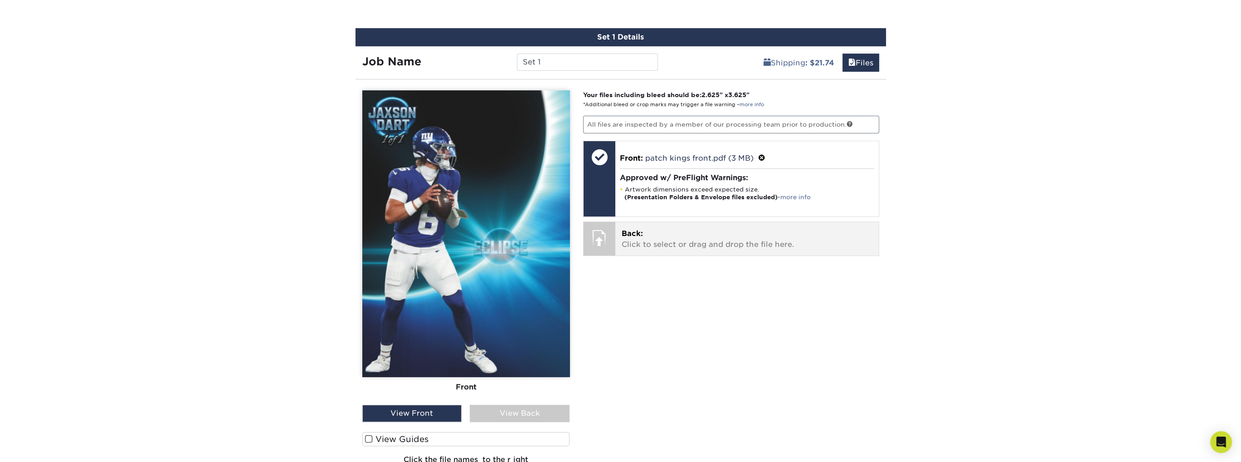
click at [600, 240] on div at bounding box center [600, 238] width 32 height 32
click at [661, 237] on p "Back: Click to select or drag and drop the file here." at bounding box center [747, 239] width 251 height 22
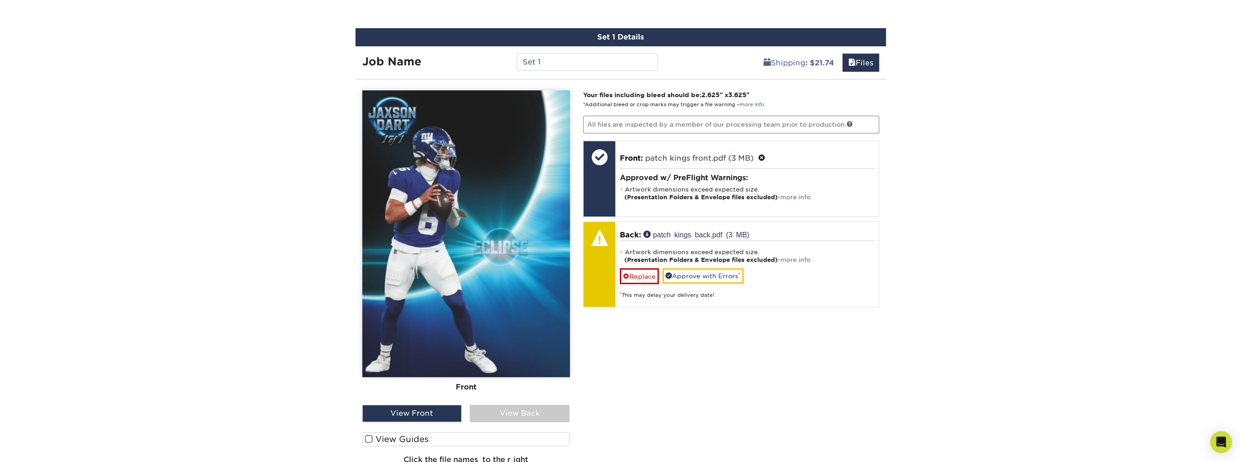
click at [515, 410] on div "View Back" at bounding box center [520, 413] width 100 height 17
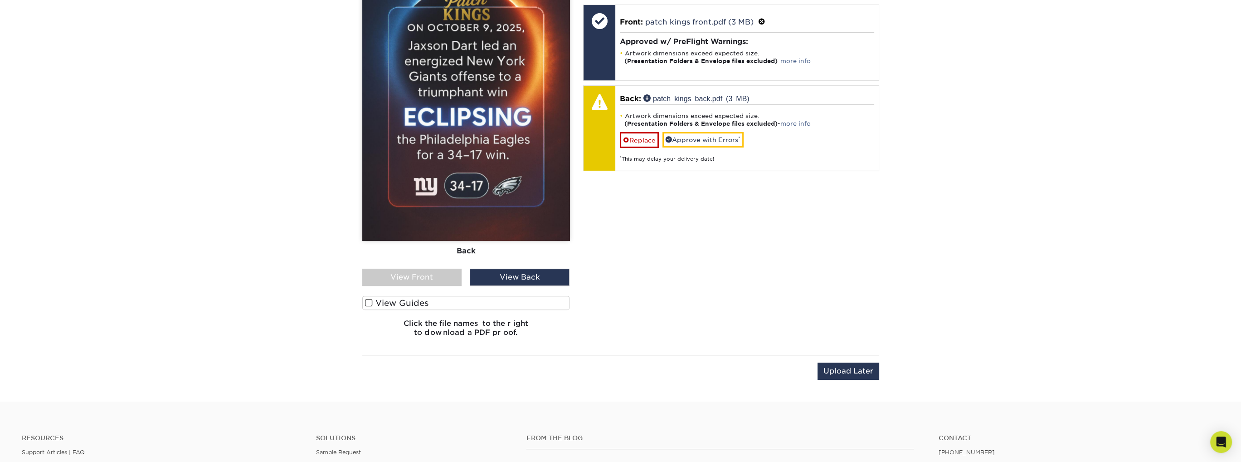
click at [365, 300] on span at bounding box center [369, 302] width 8 height 9
click at [0, 0] on input "View Guides" at bounding box center [0, 0] width 0 height 0
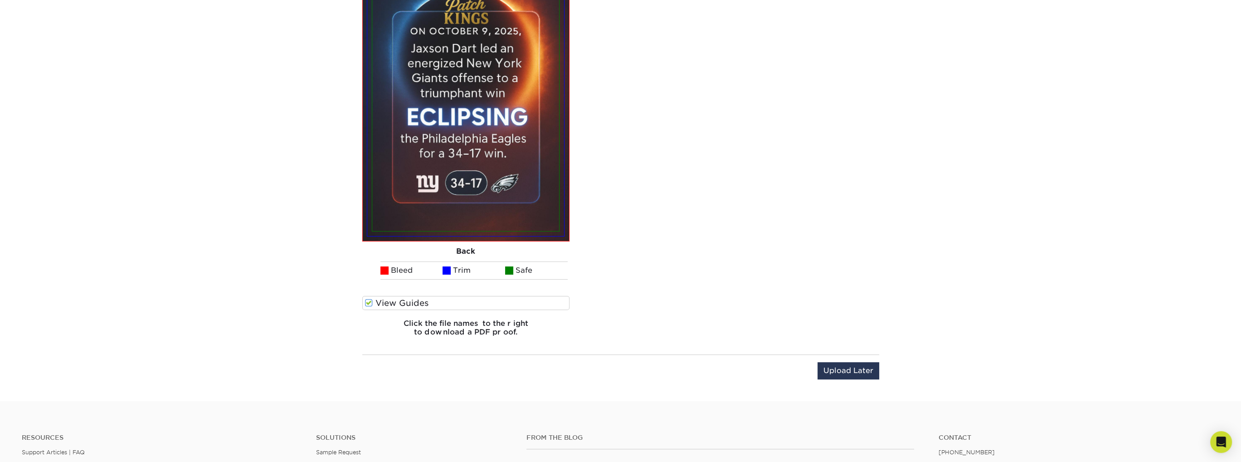
click at [367, 300] on span at bounding box center [369, 302] width 8 height 9
click at [0, 0] on input "View Guides" at bounding box center [0, 0] width 0 height 0
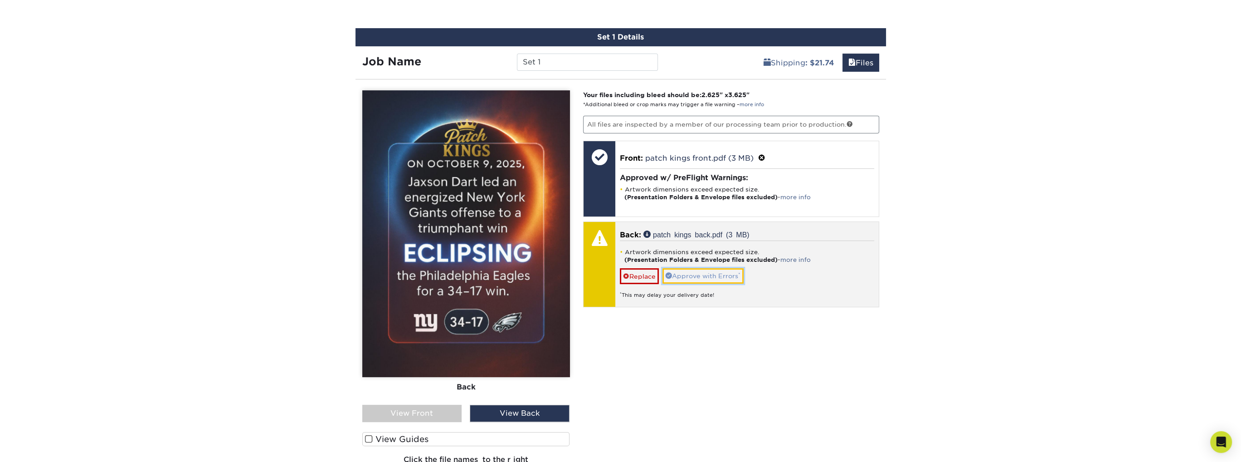
click at [696, 273] on link "Approve with Errors *" at bounding box center [703, 275] width 81 height 15
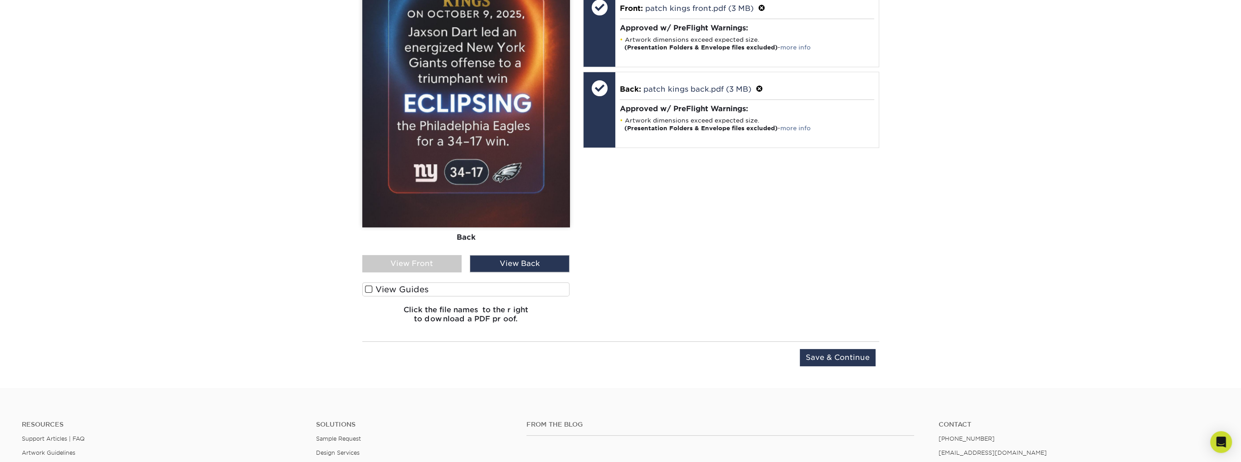
scroll to position [554, 0]
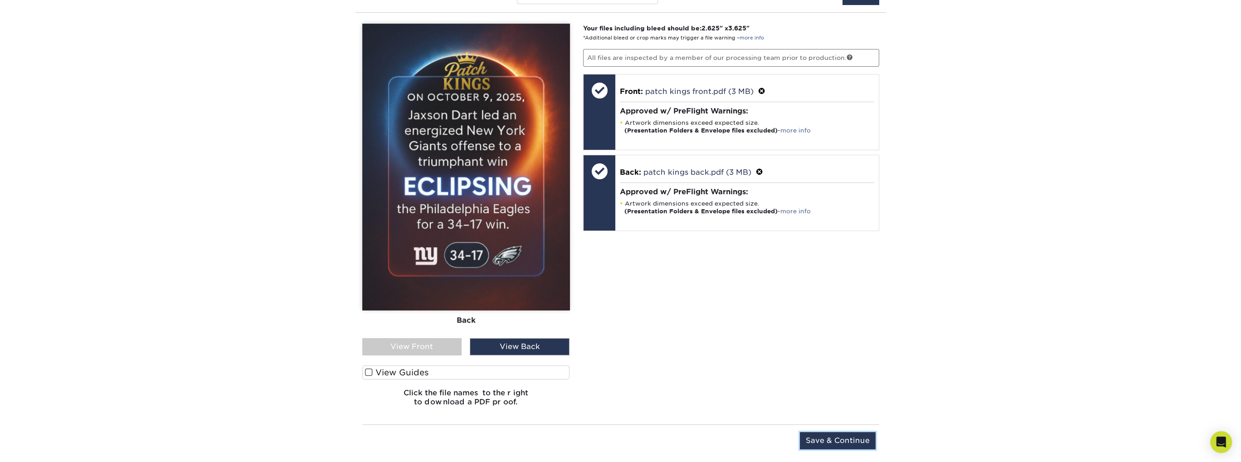
click at [823, 432] on input "Save & Continue" at bounding box center [838, 440] width 76 height 17
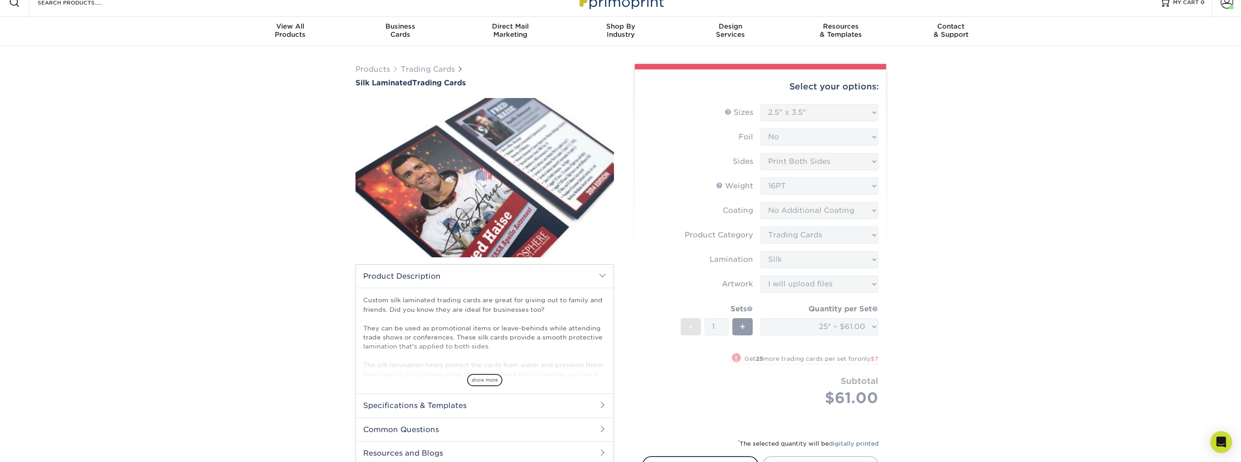
scroll to position [0, 0]
